Goal: Information Seeking & Learning: Check status

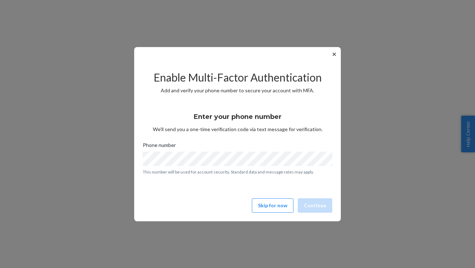
click at [277, 214] on div "Enable Multi-Factor Authentication Add and verify your phone number to secure y…" at bounding box center [238, 138] width 190 height 154
click at [277, 207] on button "Skip for now" at bounding box center [273, 205] width 42 height 14
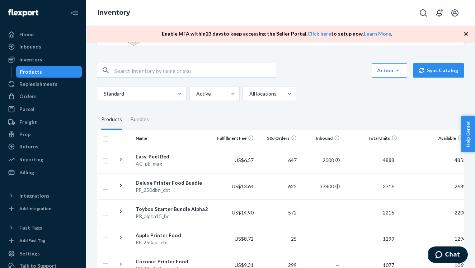
scroll to position [96, 0]
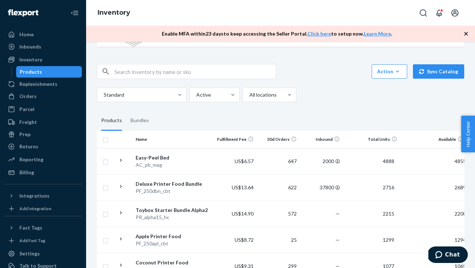
click at [103, 136] on input "checkbox" at bounding box center [106, 139] width 6 height 8
checkbox input "true"
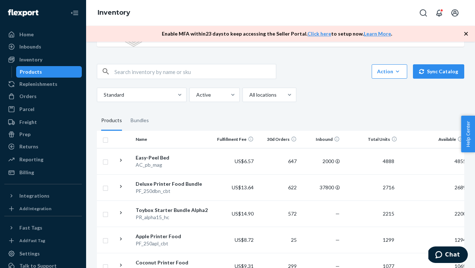
checkbox input "true"
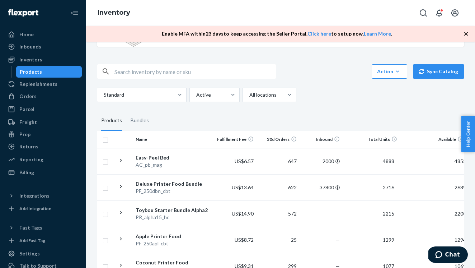
checkbox input "true"
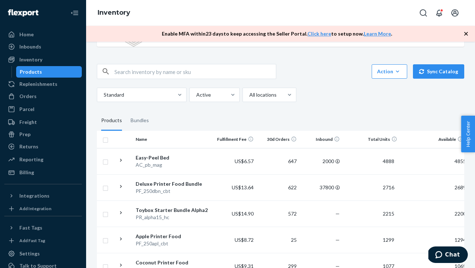
checkbox input "true"
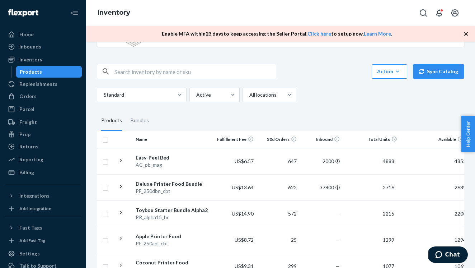
checkbox input "true"
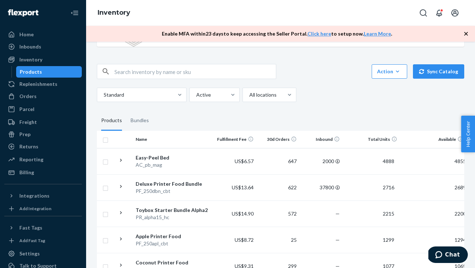
checkbox input "true"
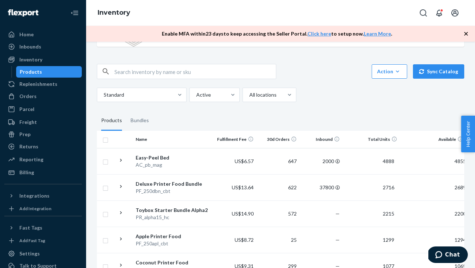
checkbox input "true"
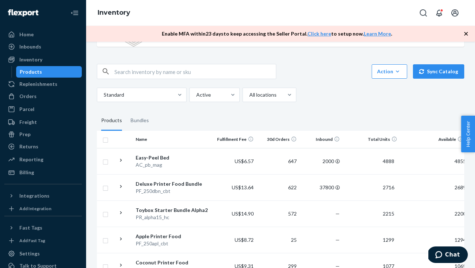
checkbox input "true"
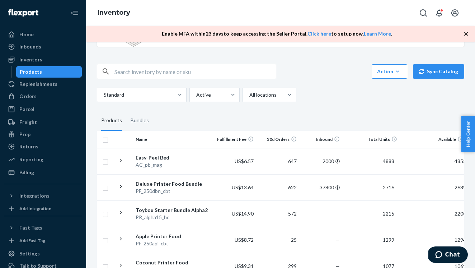
checkbox input "true"
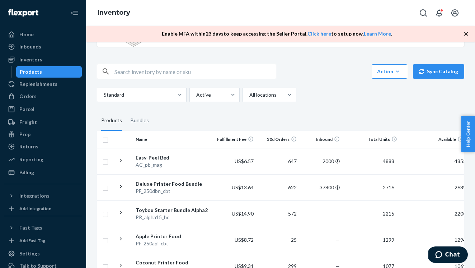
checkbox input "true"
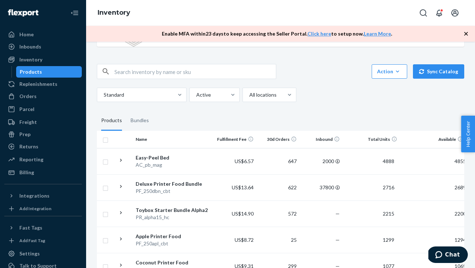
checkbox input "true"
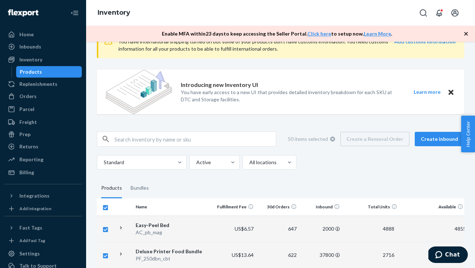
scroll to position [37, 0]
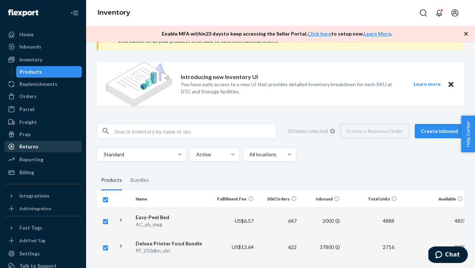
click at [41, 144] on div "Returns" at bounding box center [43, 146] width 76 height 10
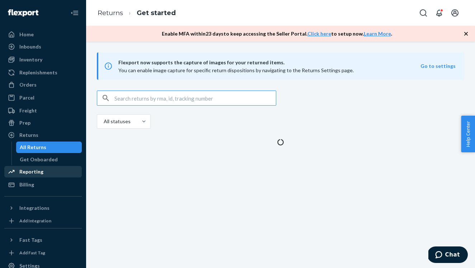
click at [31, 173] on div "Reporting" at bounding box center [31, 171] width 24 height 7
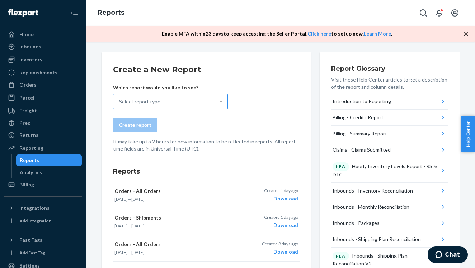
click at [217, 103] on div at bounding box center [221, 101] width 13 height 7
click at [120, 103] on input "Select report type" at bounding box center [119, 101] width 1 height 7
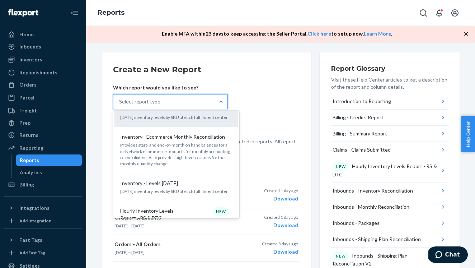
scroll to position [481, 0]
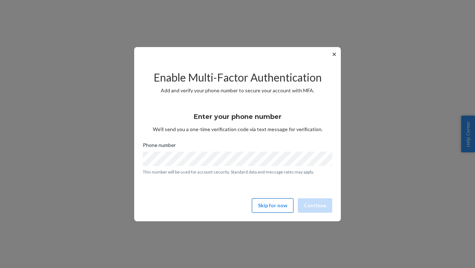
click at [283, 208] on button "Skip for now" at bounding box center [273, 205] width 42 height 14
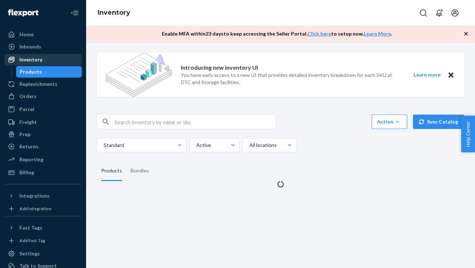
click at [34, 60] on div "Inventory" at bounding box center [30, 59] width 23 height 7
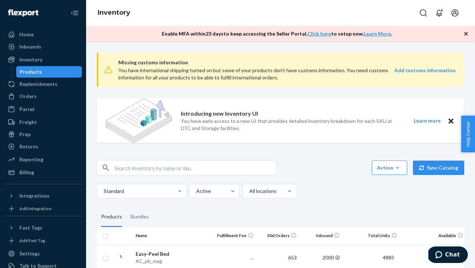
click at [138, 164] on input "text" at bounding box center [196, 167] width 162 height 14
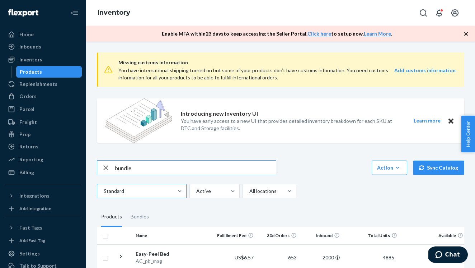
type input "bundle"
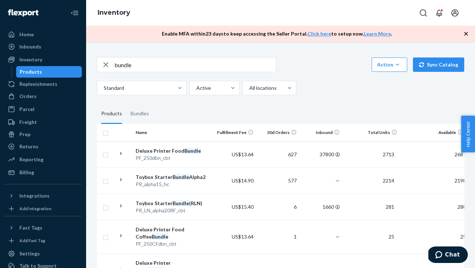
scroll to position [104, 0]
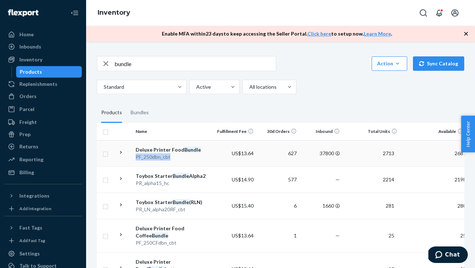
drag, startPoint x: 171, startPoint y: 156, endPoint x: 136, endPoint y: 158, distance: 34.5
click at [136, 158] on div "PF_250dbn_cbt" at bounding box center [173, 156] width 75 height 7
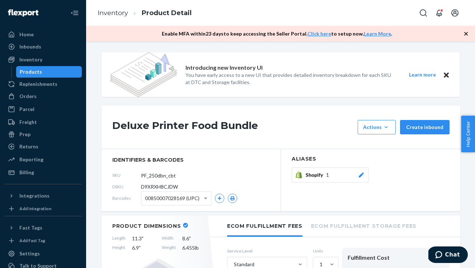
drag, startPoint x: 181, startPoint y: 177, endPoint x: 137, endPoint y: 177, distance: 43.8
click at [137, 177] on div "SKU PF_250dbn_cbt" at bounding box center [191, 174] width 158 height 11
click at [60, 73] on div "Products" at bounding box center [49, 72] width 65 height 10
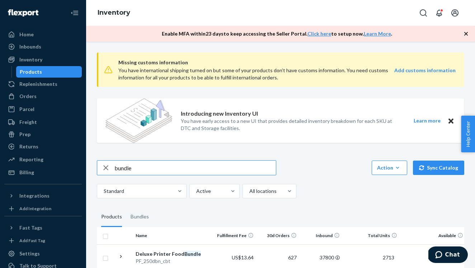
click at [136, 162] on input "bundle" at bounding box center [196, 167] width 162 height 14
type input "avocado"
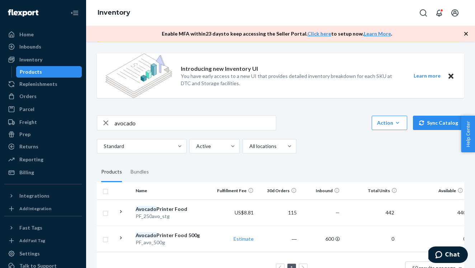
scroll to position [45, 0]
drag, startPoint x: 166, startPoint y: 243, endPoint x: 136, endPoint y: 243, distance: 29.8
click at [136, 243] on div "PF_avo_500g" at bounding box center [173, 241] width 75 height 7
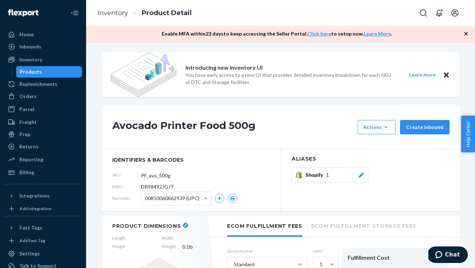
drag, startPoint x: 177, startPoint y: 176, endPoint x: 130, endPoint y: 175, distance: 47.4
click at [130, 175] on div "SKU PF_avo_500g" at bounding box center [191, 174] width 158 height 11
